Goal: Transaction & Acquisition: Download file/media

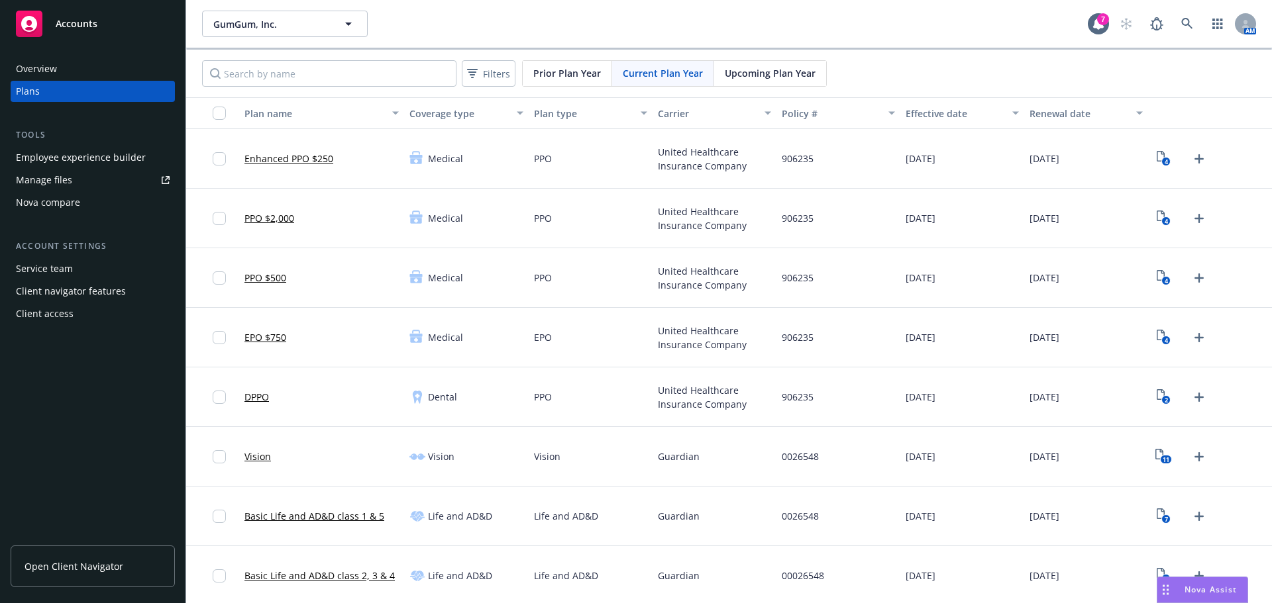
click at [93, 566] on span "Open Client Navigator" at bounding box center [74, 567] width 99 height 14
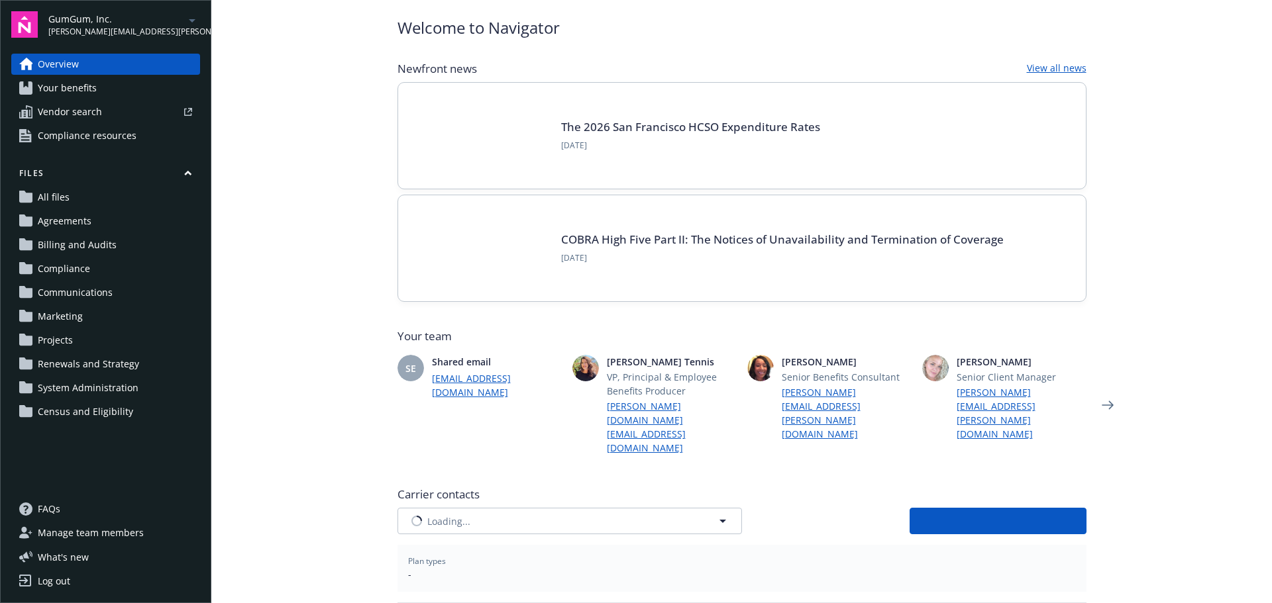
scroll to position [66, 0]
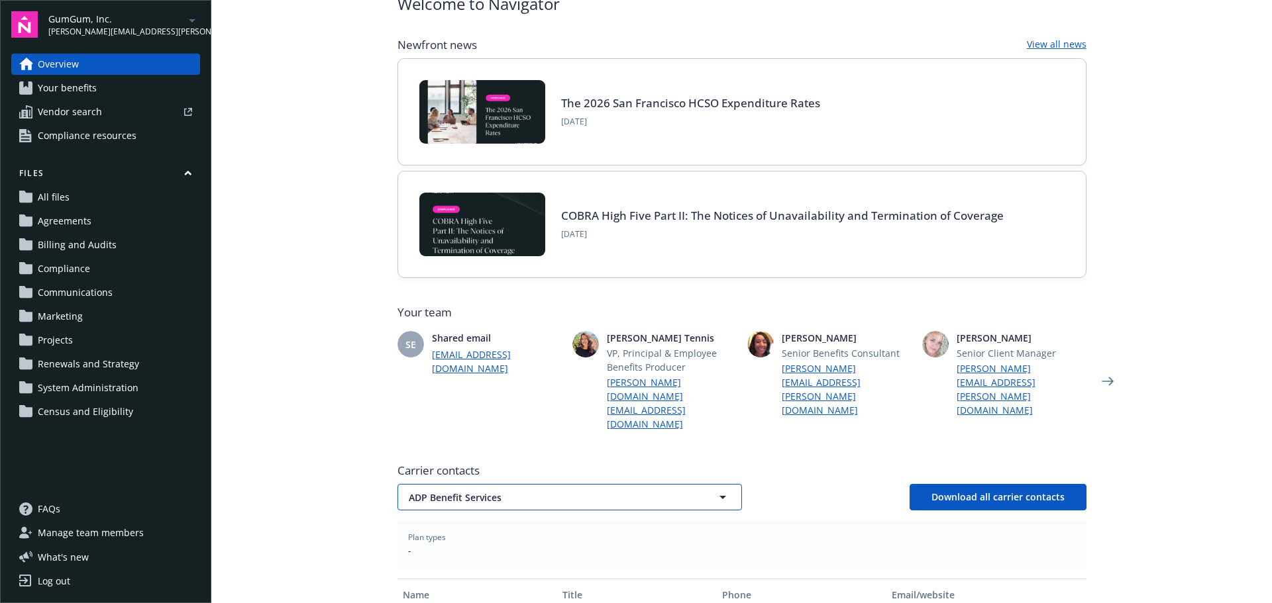
click at [492, 491] on span "ADP Benefit Services" at bounding box center [547, 498] width 276 height 14
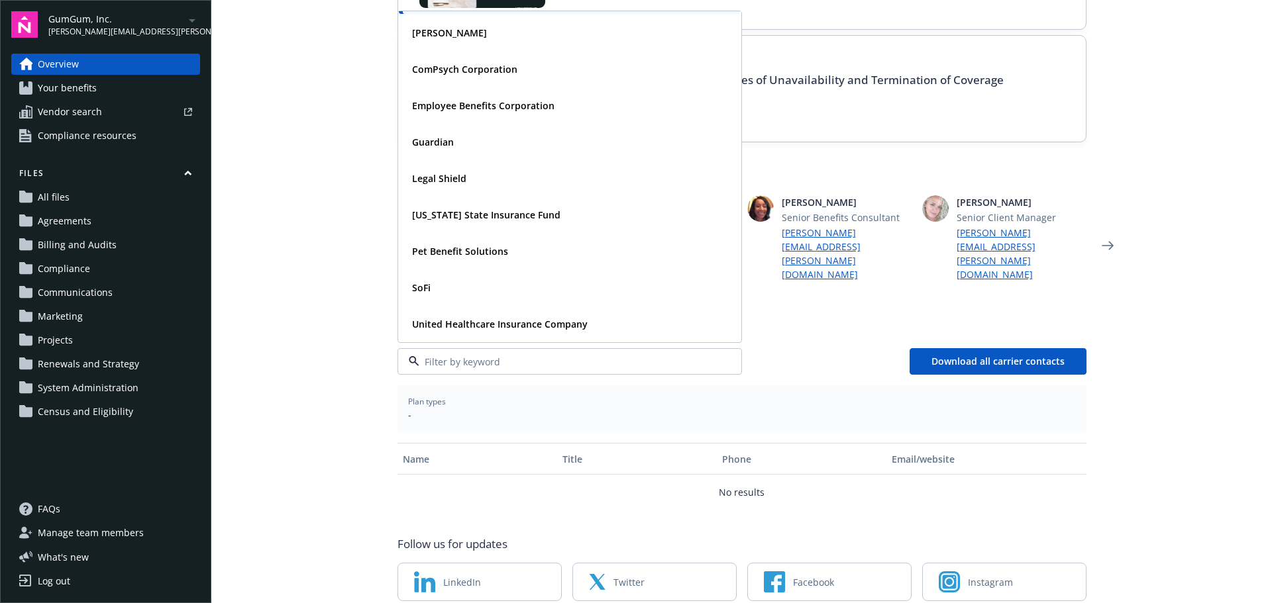
scroll to position [217, 0]
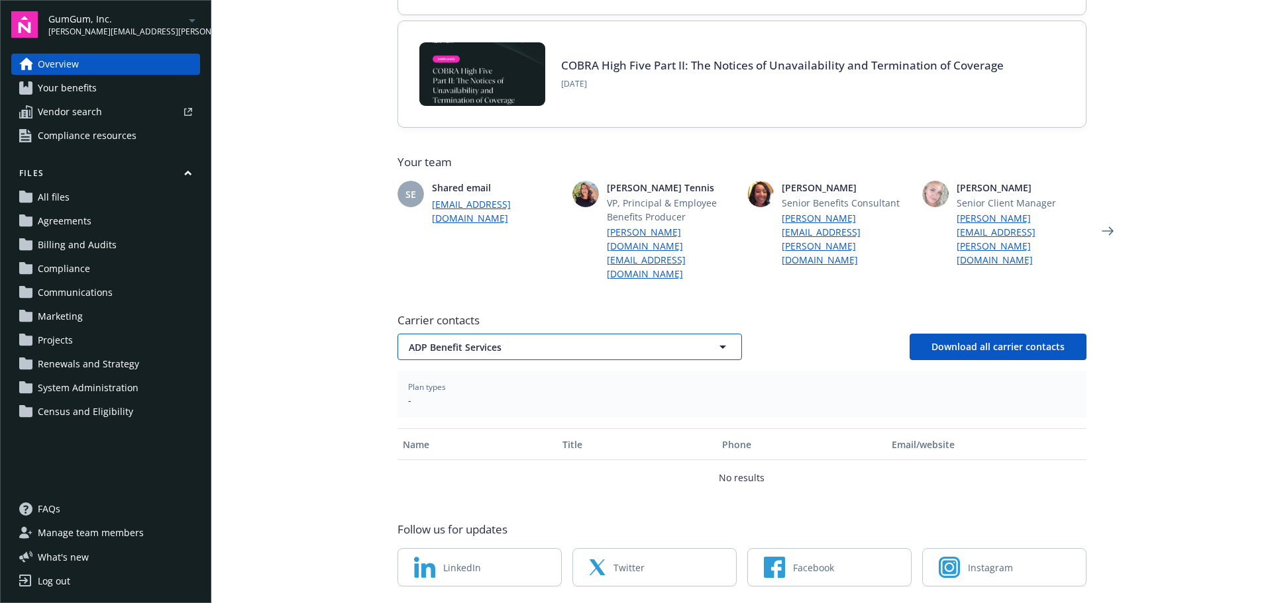
click at [476, 340] on span "ADP Benefit Services" at bounding box center [547, 347] width 276 height 14
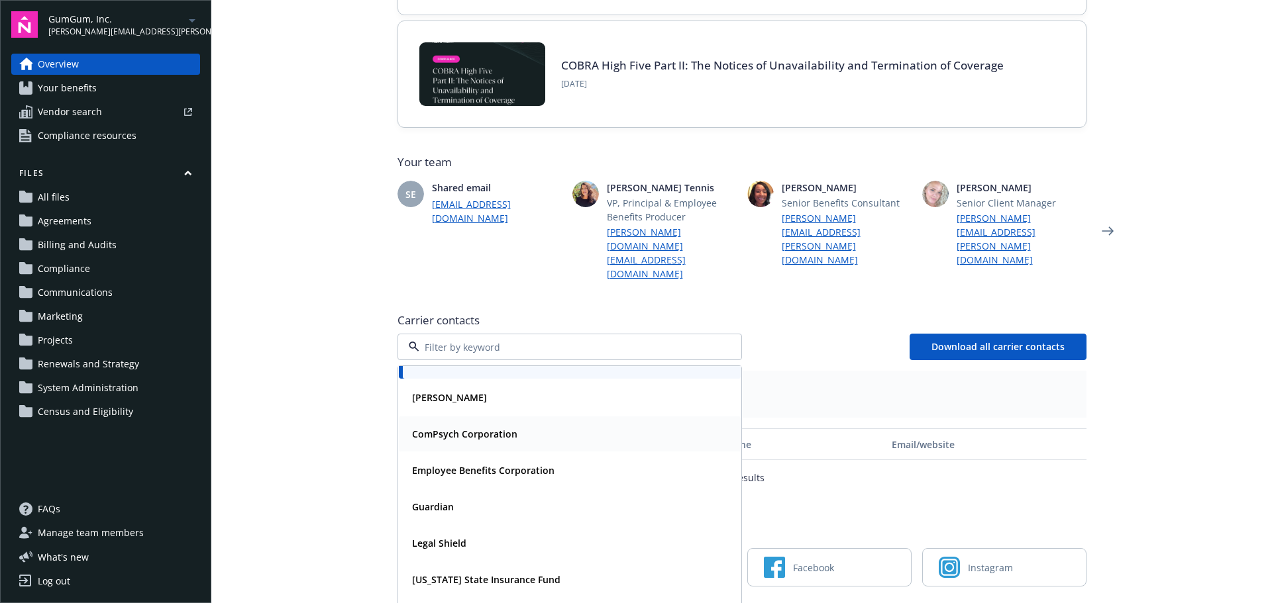
scroll to position [33, 0]
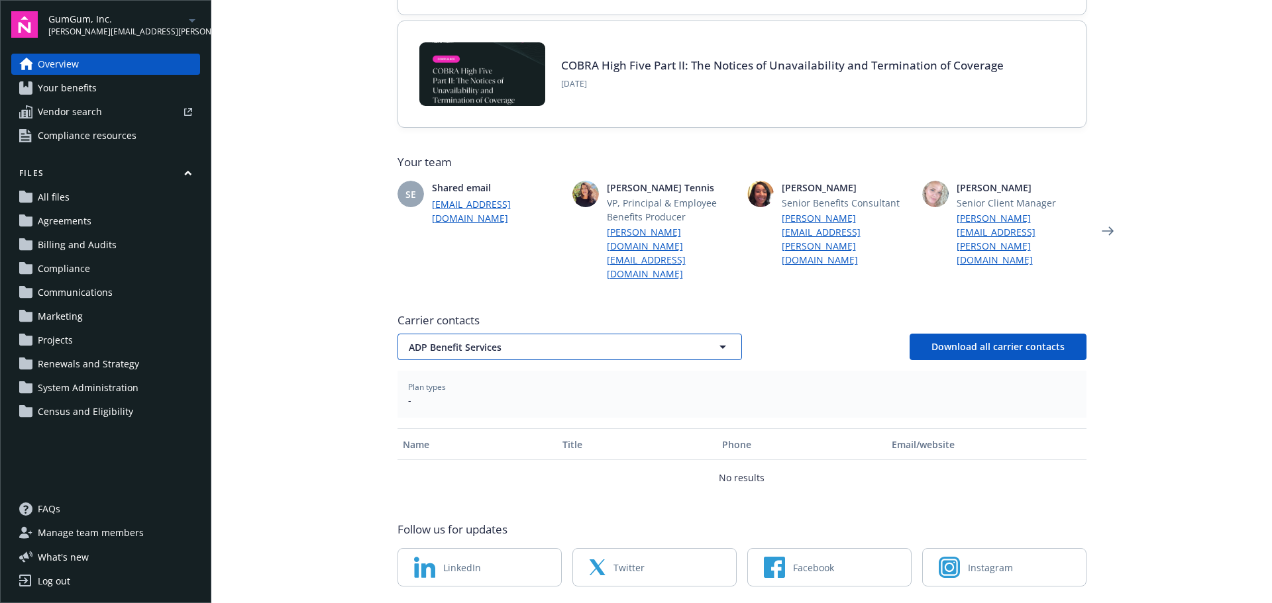
click at [504, 340] on span "ADP Benefit Services" at bounding box center [547, 347] width 276 height 14
click at [496, 340] on span "ADP Benefit Services" at bounding box center [547, 347] width 276 height 14
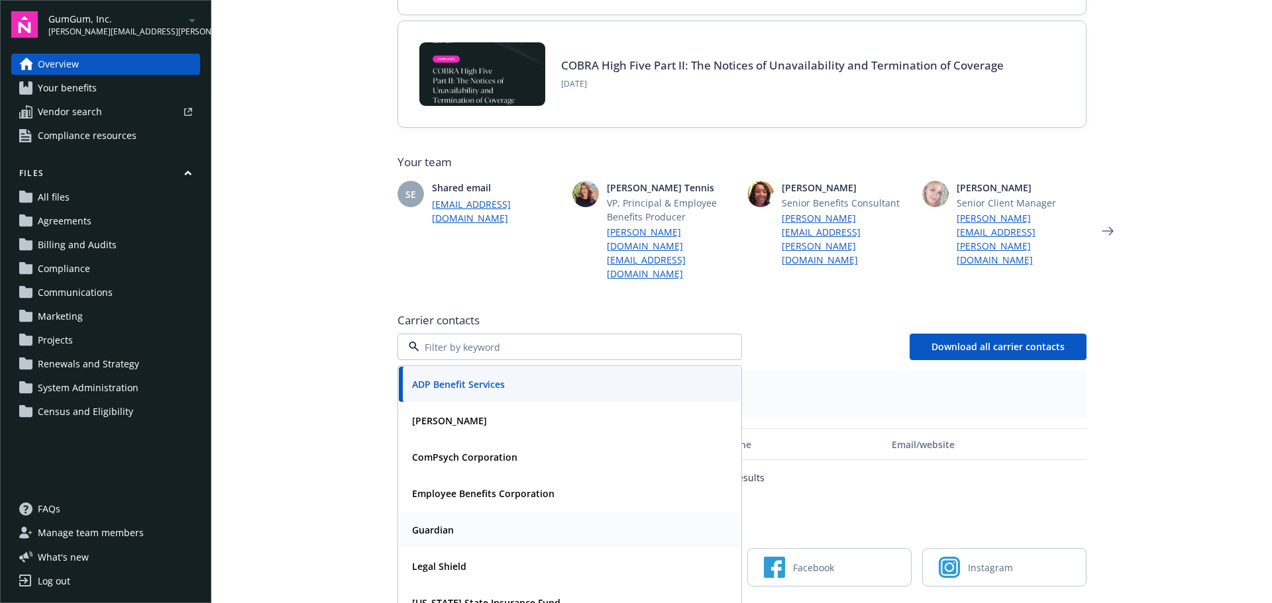
click at [425, 524] on strong "Guardian" at bounding box center [433, 530] width 42 height 13
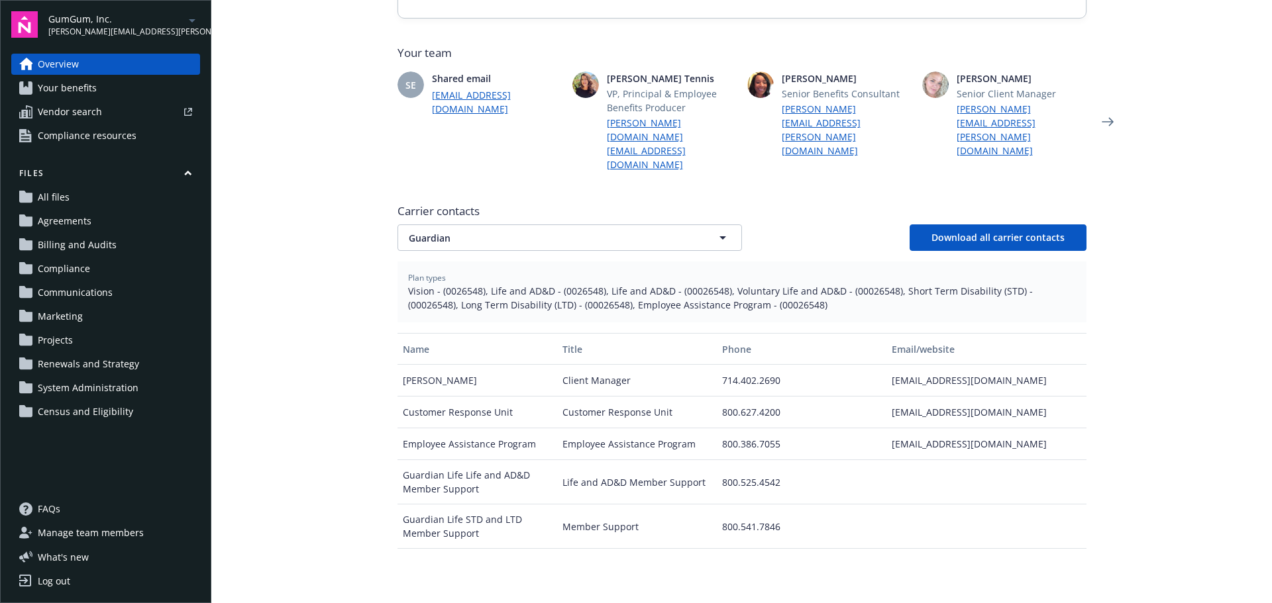
scroll to position [349, 0]
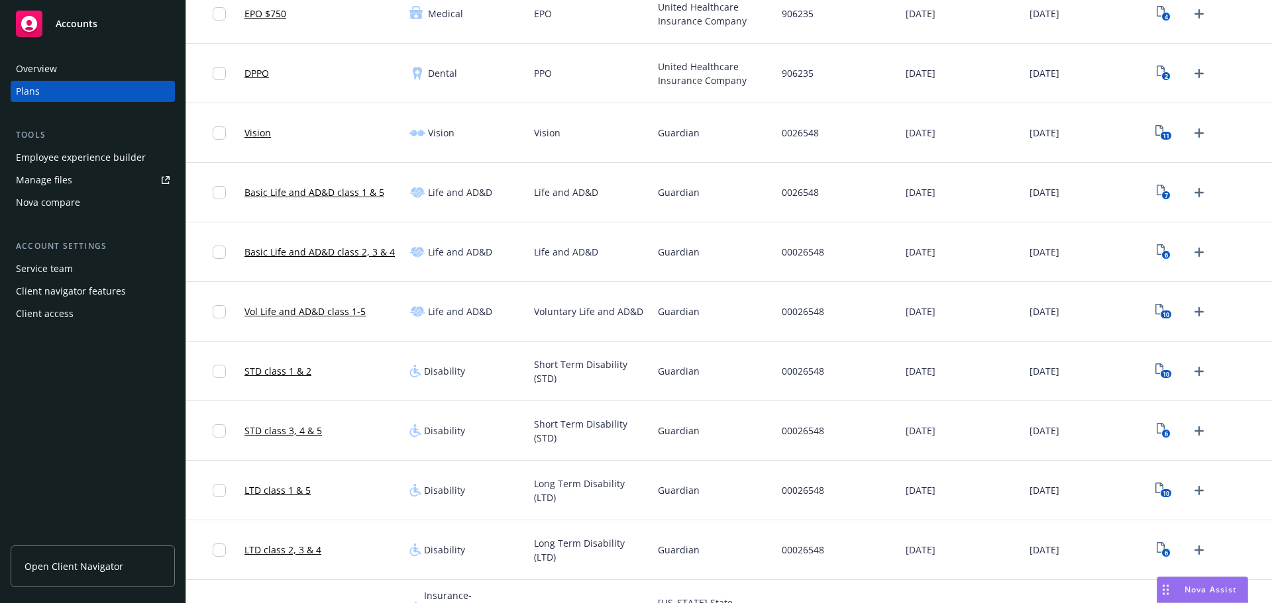
scroll to position [331, 0]
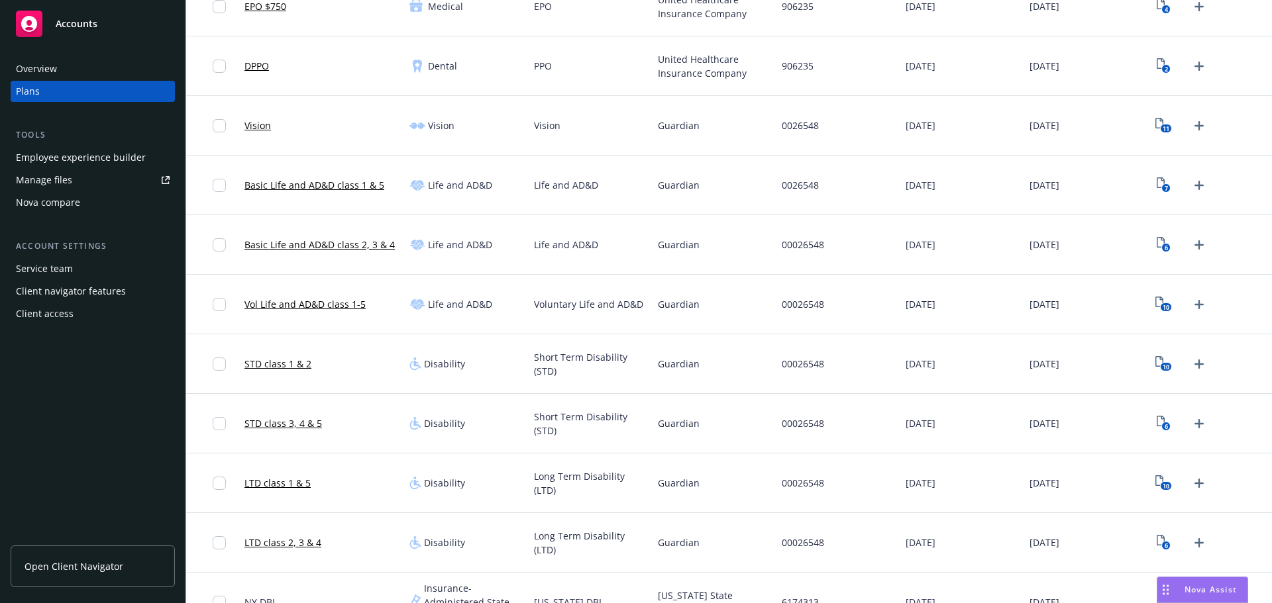
click at [287, 186] on link "Basic Life and AD&D class 1 & 5" at bounding box center [314, 185] width 140 height 14
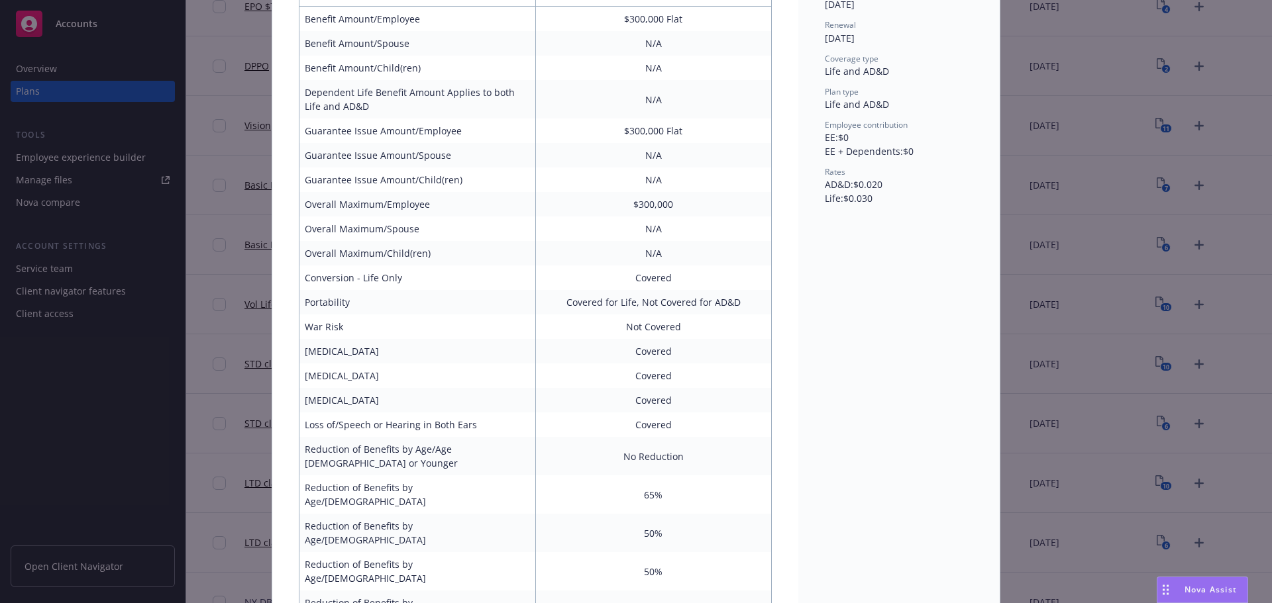
scroll to position [40, 0]
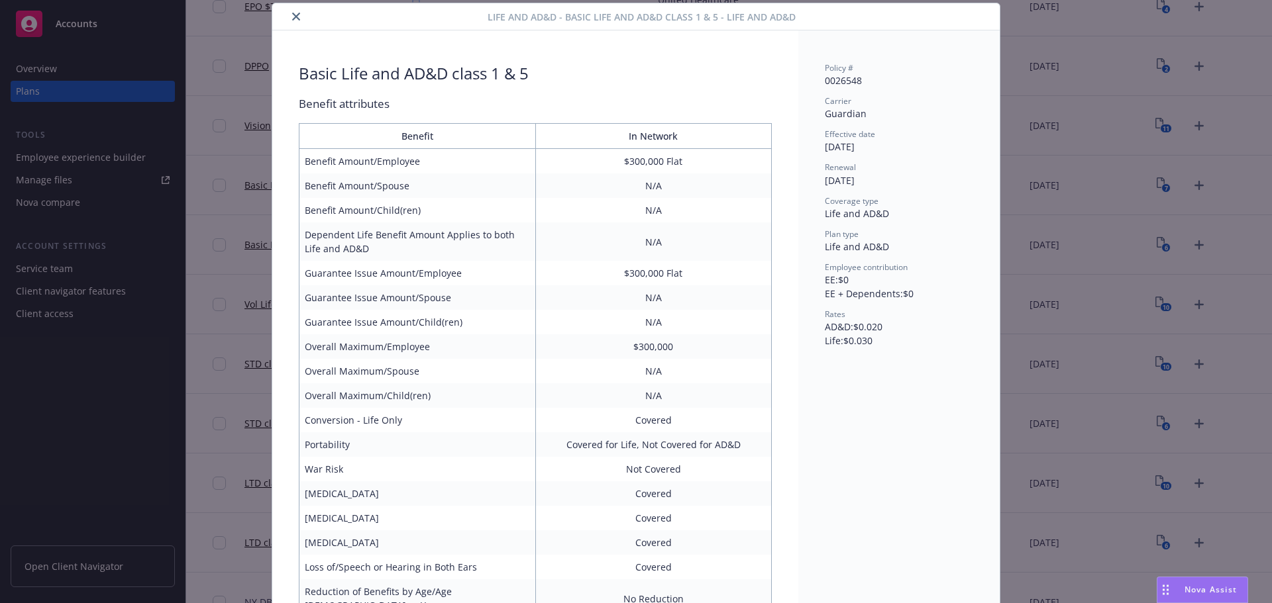
click at [292, 13] on icon "close" at bounding box center [296, 17] width 8 height 8
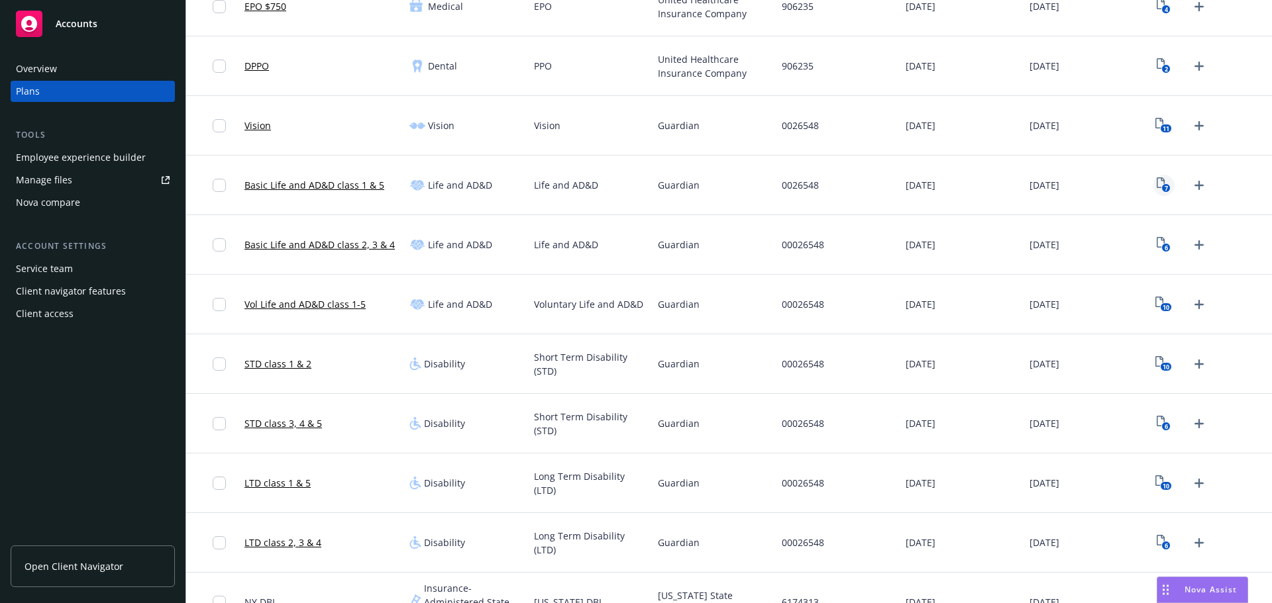
click at [1165, 186] on text "7" at bounding box center [1166, 188] width 3 height 9
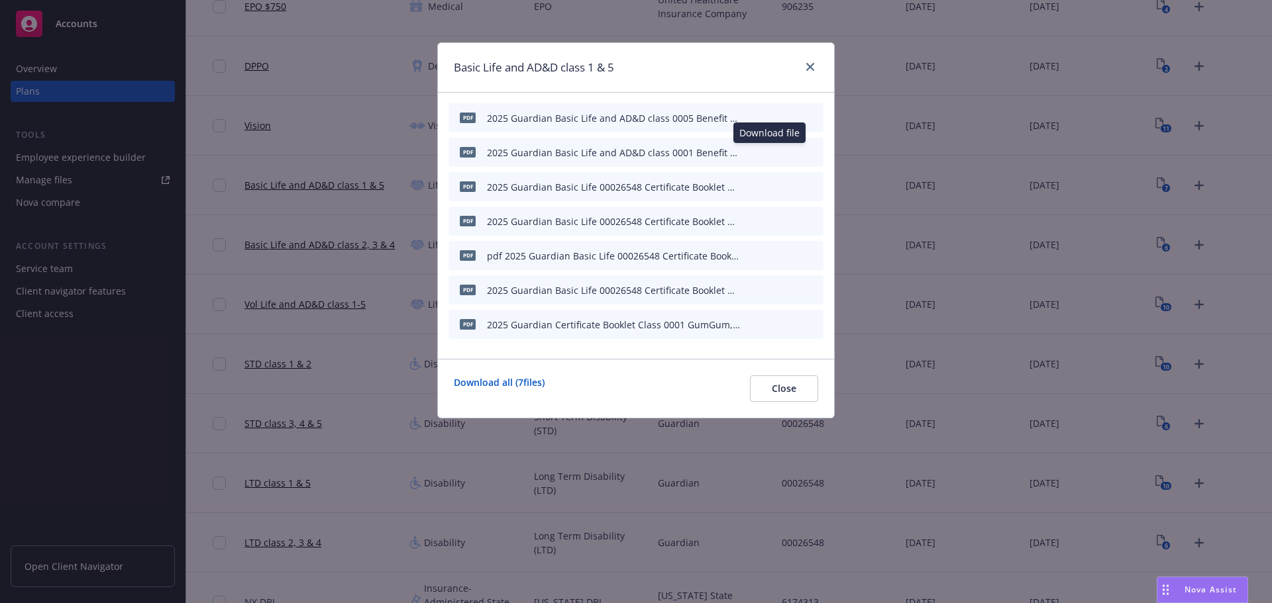
click at [770, 152] on icon "download file" at bounding box center [767, 151] width 11 height 11
click at [809, 67] on icon "close" at bounding box center [810, 67] width 8 height 8
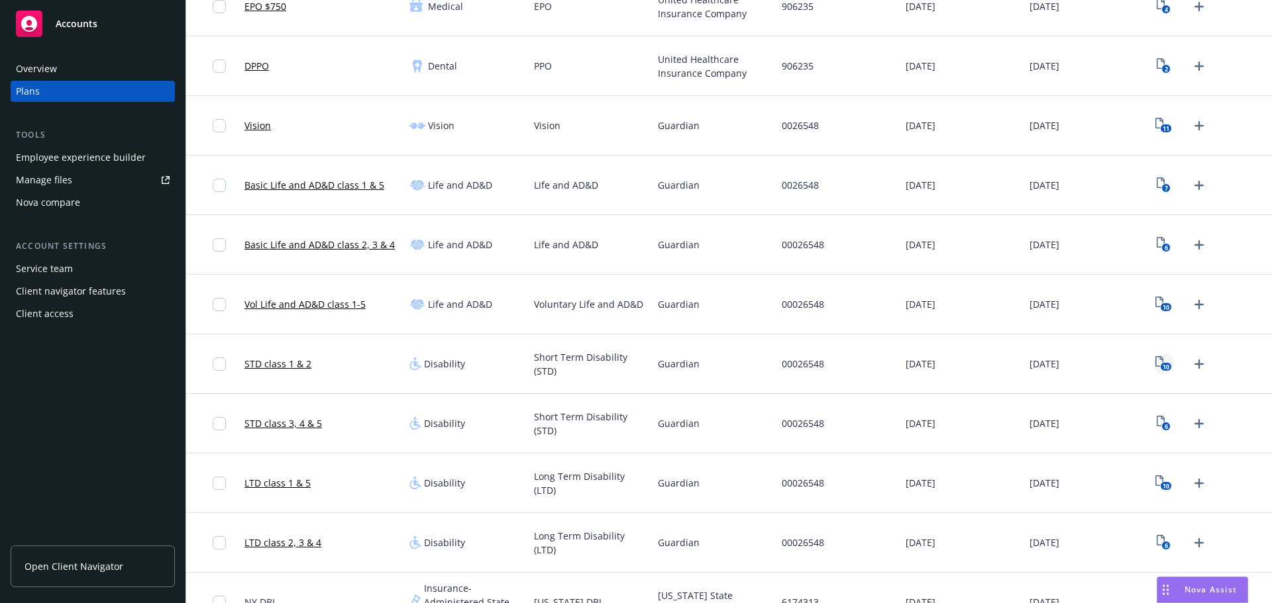
click at [1163, 366] on text "10" at bounding box center [1166, 367] width 7 height 9
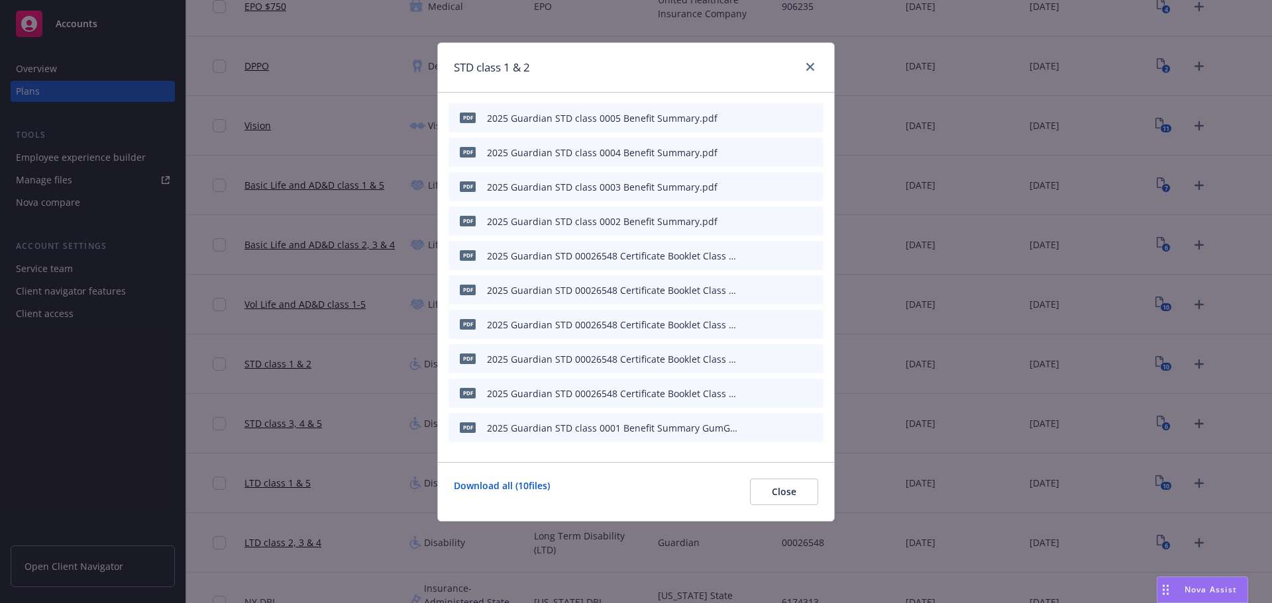
click at [766, 218] on icon "download file" at bounding box center [767, 220] width 11 height 11
click at [768, 392] on icon "download file" at bounding box center [768, 392] width 9 height 8
click at [787, 427] on icon "preview file" at bounding box center [790, 427] width 12 height 9
click at [790, 391] on icon "preview file" at bounding box center [790, 392] width 12 height 9
click at [770, 258] on icon "download file" at bounding box center [767, 255] width 11 height 11
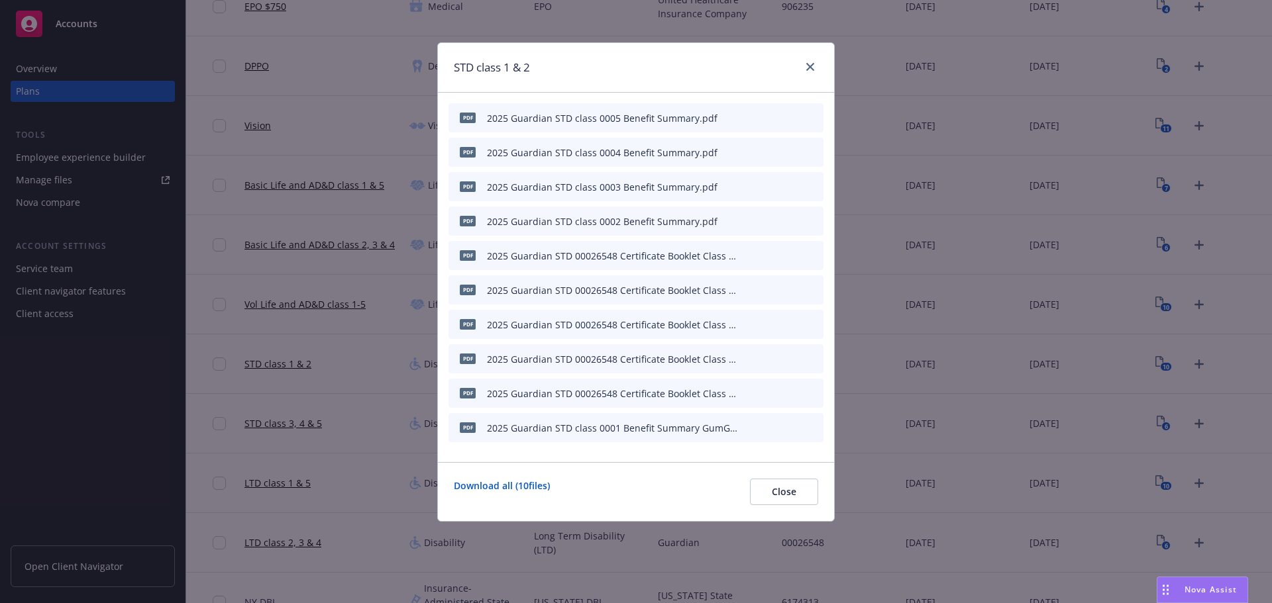
click at [769, 291] on icon "download file" at bounding box center [768, 288] width 9 height 8
click at [768, 325] on icon "download file" at bounding box center [768, 323] width 9 height 8
click at [767, 360] on icon "download file" at bounding box center [767, 358] width 11 height 11
click at [769, 394] on icon "download file" at bounding box center [768, 392] width 9 height 8
click at [768, 117] on icon "download file" at bounding box center [769, 115] width 9 height 8
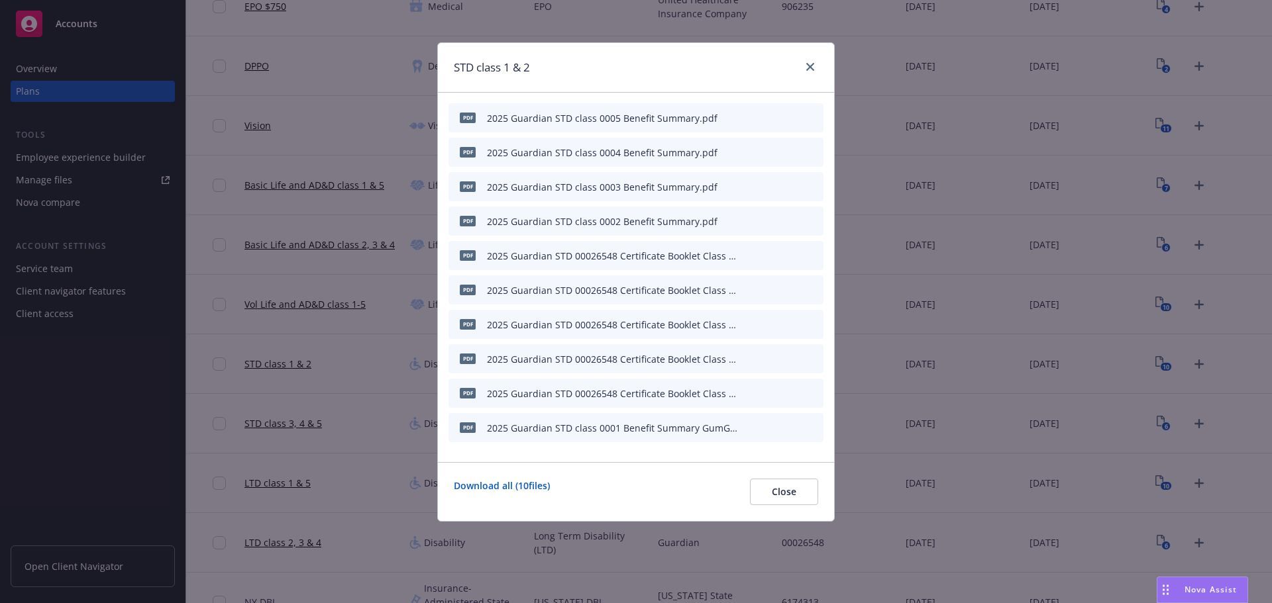
drag, startPoint x: 768, startPoint y: 153, endPoint x: 770, endPoint y: 162, distance: 8.8
click at [768, 153] on icon "download file" at bounding box center [768, 150] width 9 height 8
click at [770, 189] on icon "download file" at bounding box center [767, 186] width 11 height 11
drag, startPoint x: 768, startPoint y: 221, endPoint x: 770, endPoint y: 229, distance: 8.8
click at [768, 221] on icon "download file" at bounding box center [768, 219] width 9 height 8
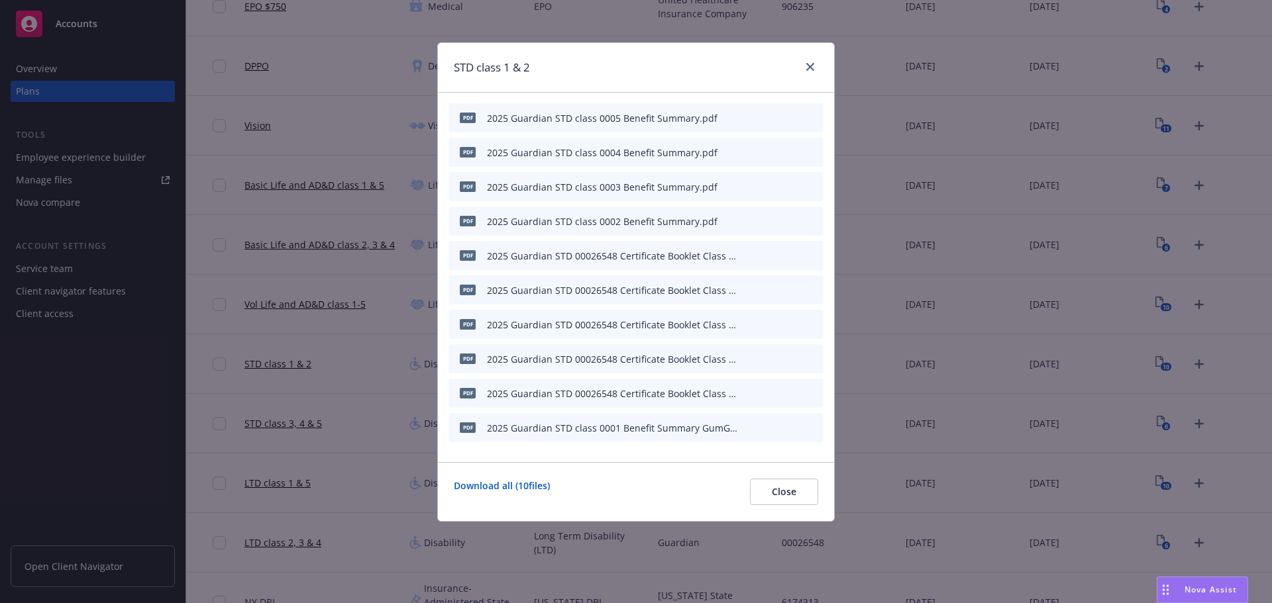
click at [762, 428] on div at bounding box center [781, 428] width 73 height 14
drag, startPoint x: 764, startPoint y: 425, endPoint x: 771, endPoint y: 429, distance: 7.4
click at [764, 425] on icon "download file" at bounding box center [769, 426] width 11 height 11
click at [769, 423] on icon "download file" at bounding box center [767, 427] width 11 height 11
drag, startPoint x: 813, startPoint y: 72, endPoint x: 745, endPoint y: 91, distance: 71.7
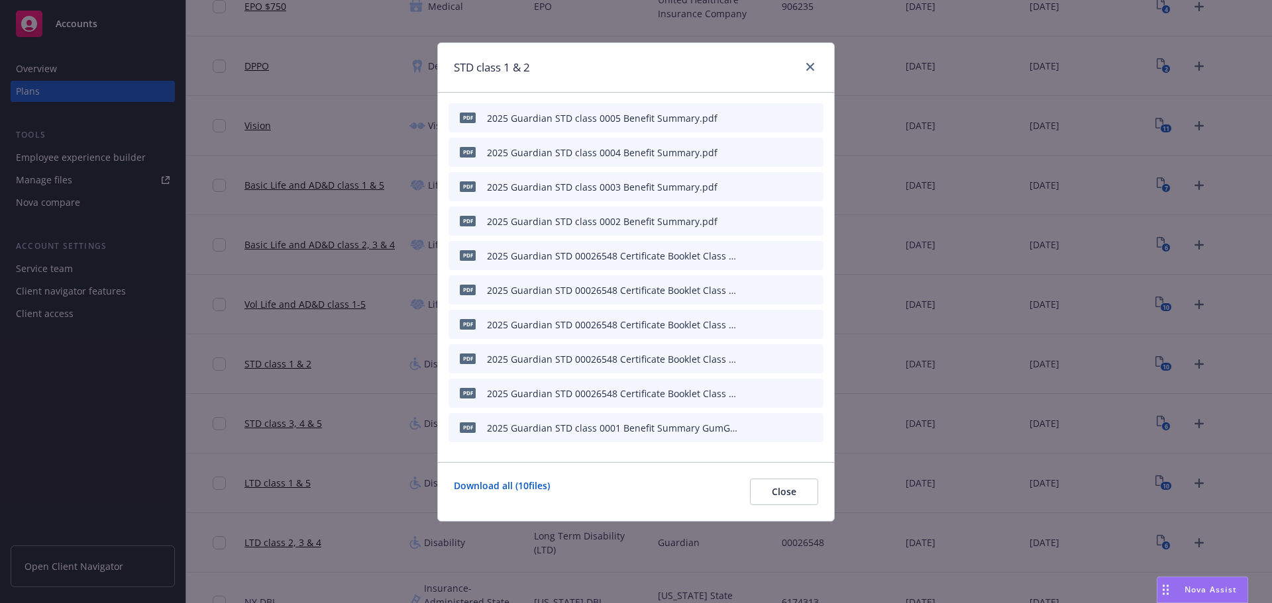
click at [813, 72] on link "close" at bounding box center [810, 67] width 16 height 16
